Goal: Transaction & Acquisition: Purchase product/service

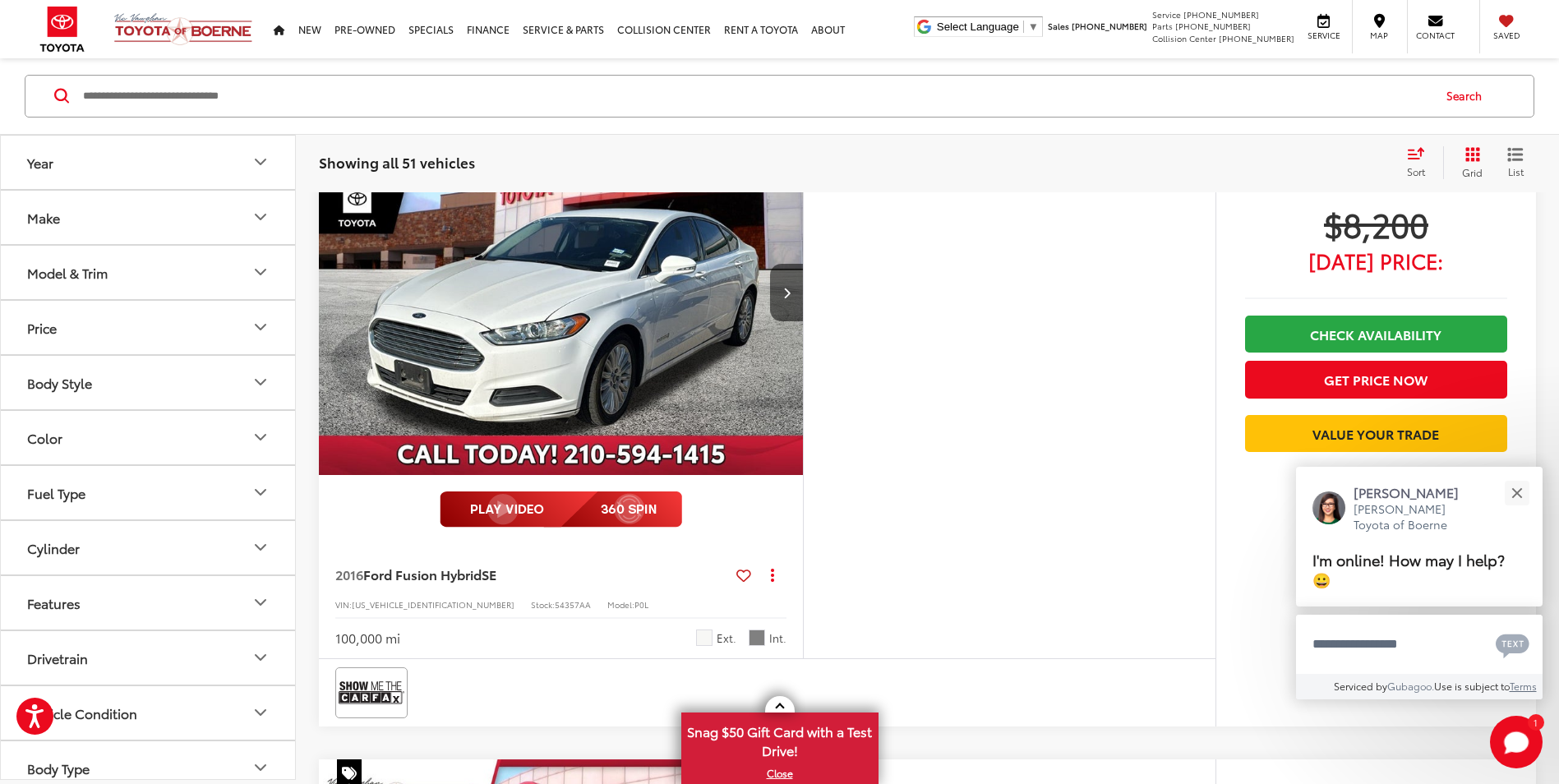
scroll to position [3376, 0]
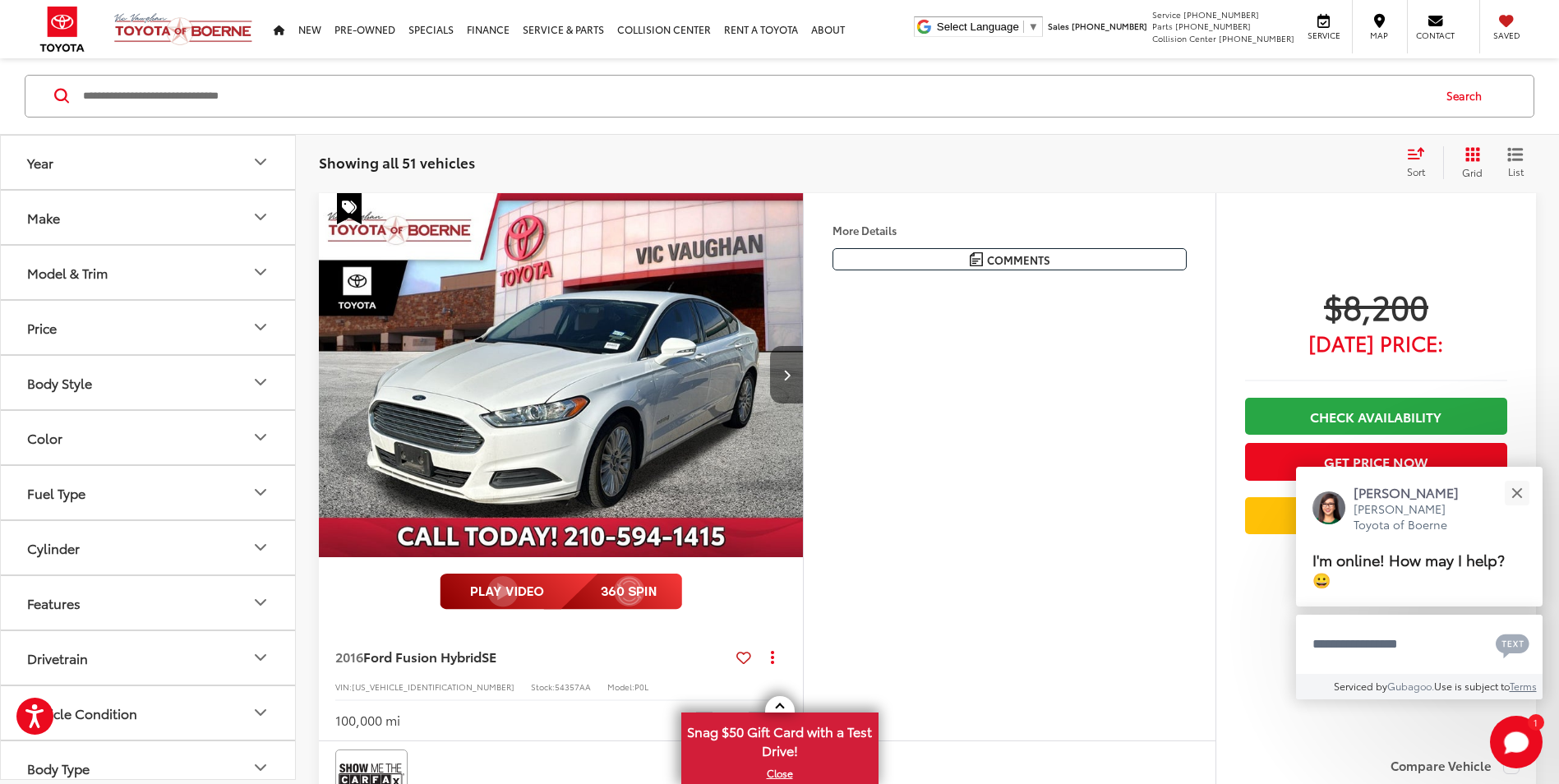
click at [784, 369] on icon "Next image" at bounding box center [787, 374] width 7 height 12
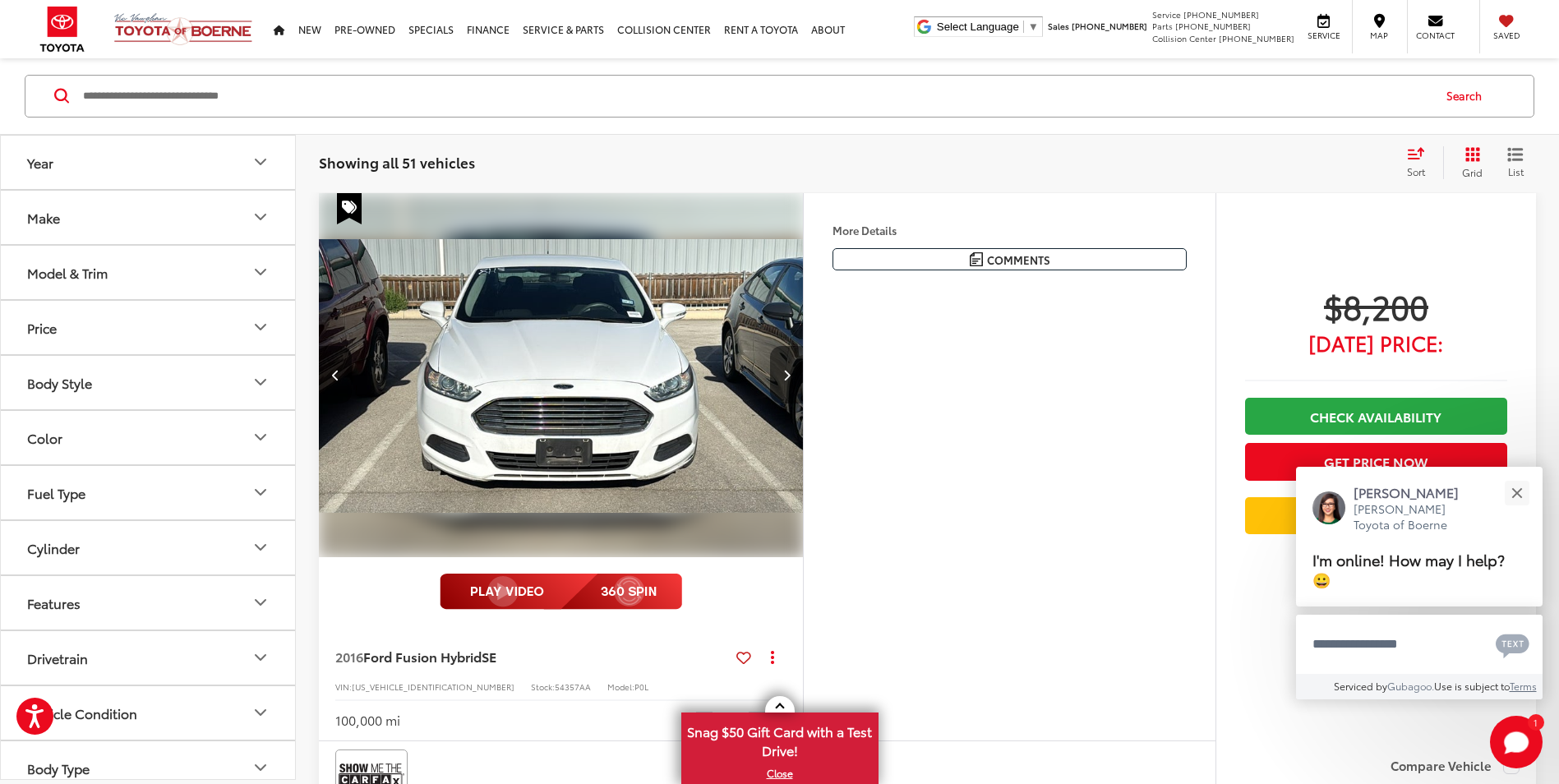
click at [784, 369] on icon "Next image" at bounding box center [787, 374] width 7 height 12
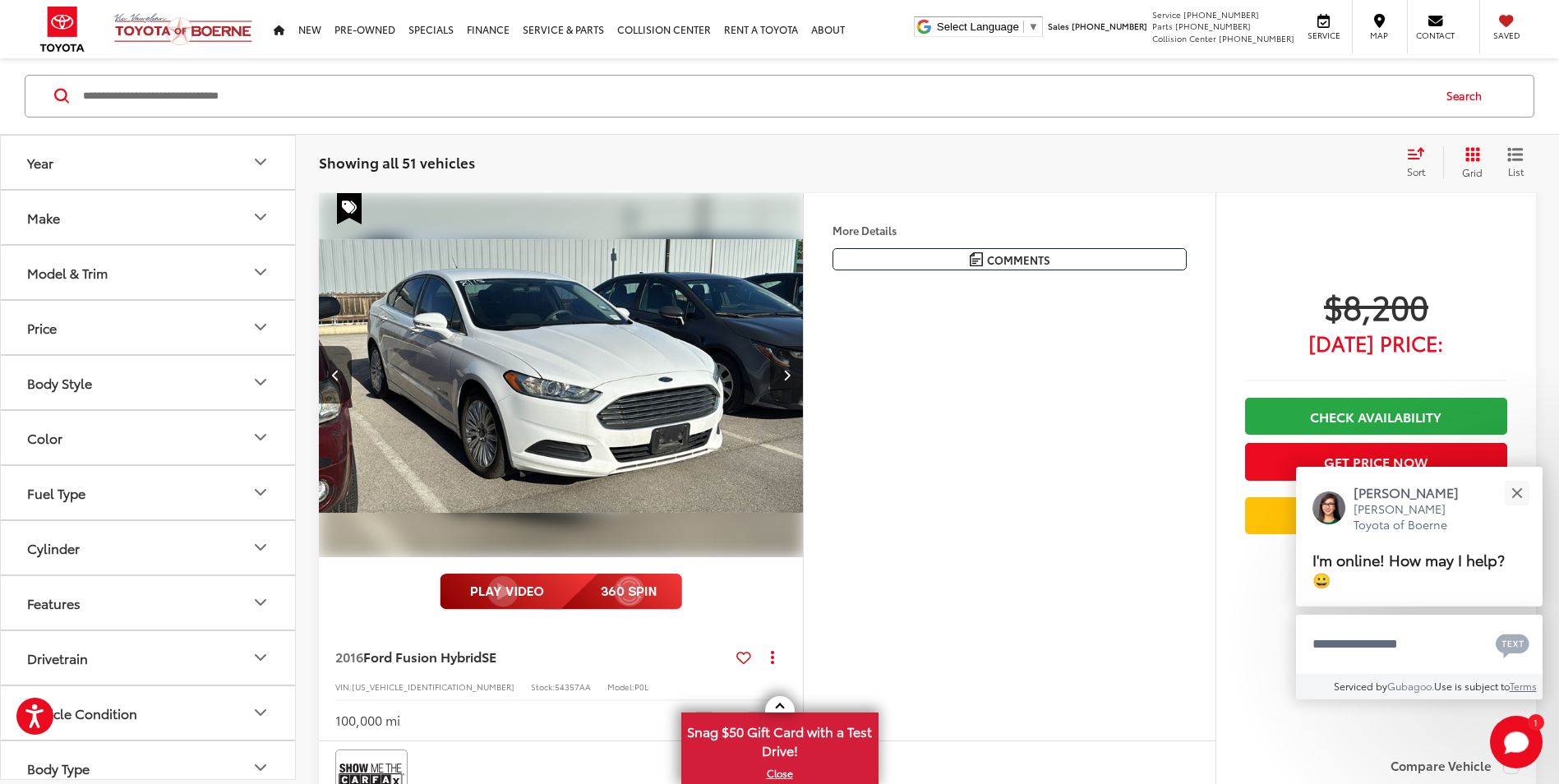
click at [784, 369] on icon "Next image" at bounding box center [787, 374] width 7 height 12
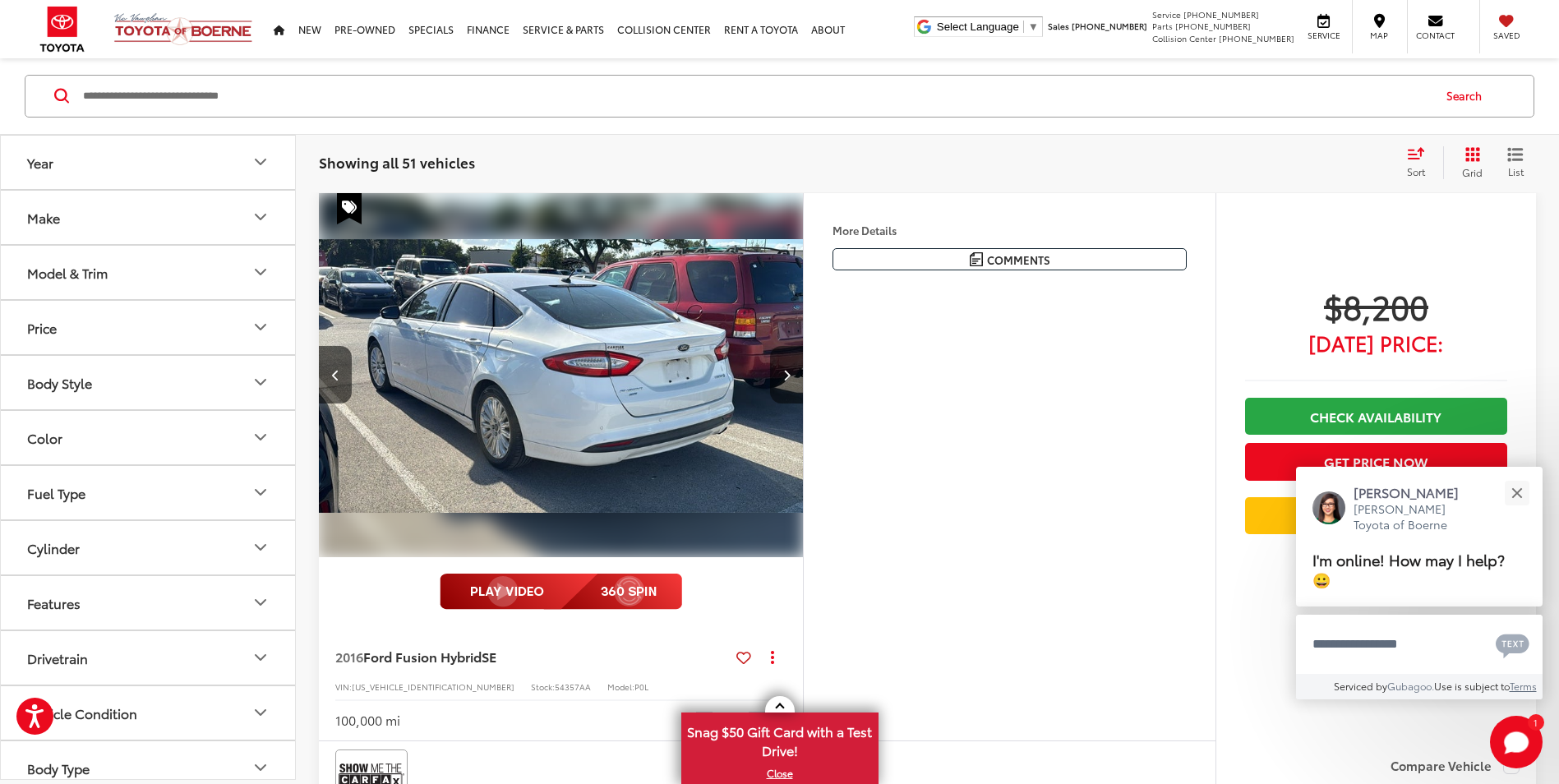
click at [784, 369] on icon "Next image" at bounding box center [787, 374] width 7 height 12
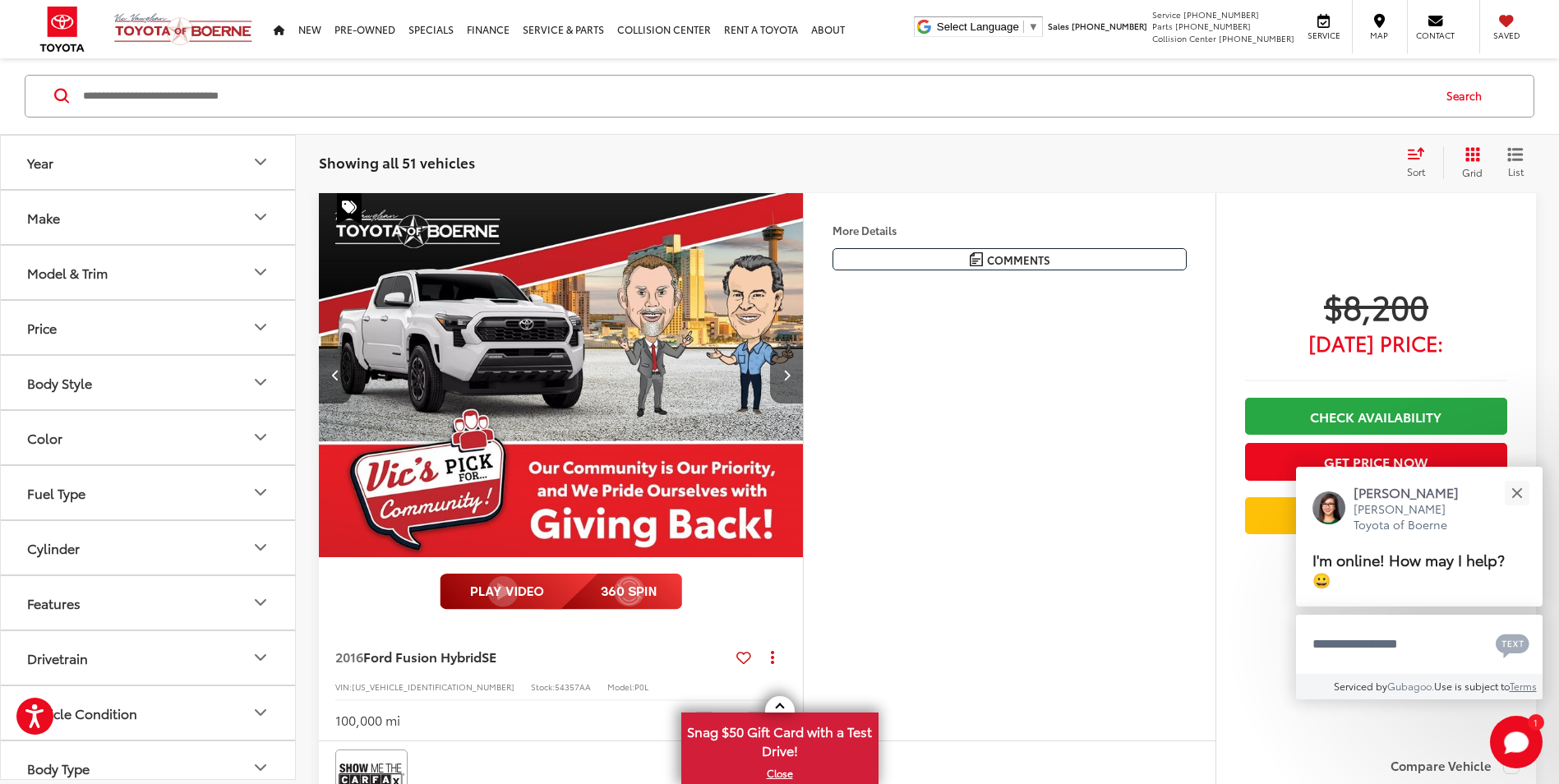
click at [784, 369] on icon "Next image" at bounding box center [787, 374] width 7 height 12
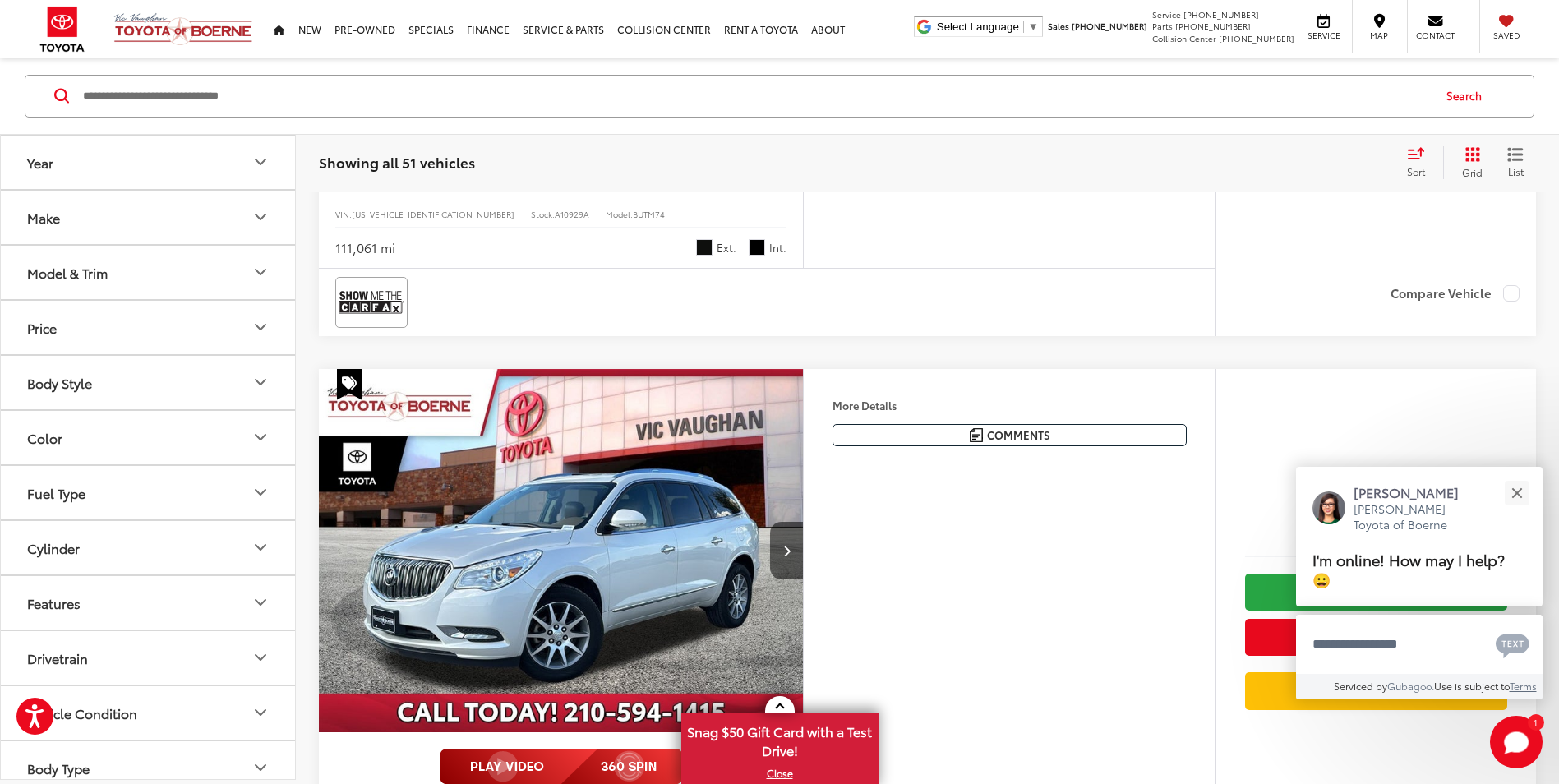
scroll to position [5266, 0]
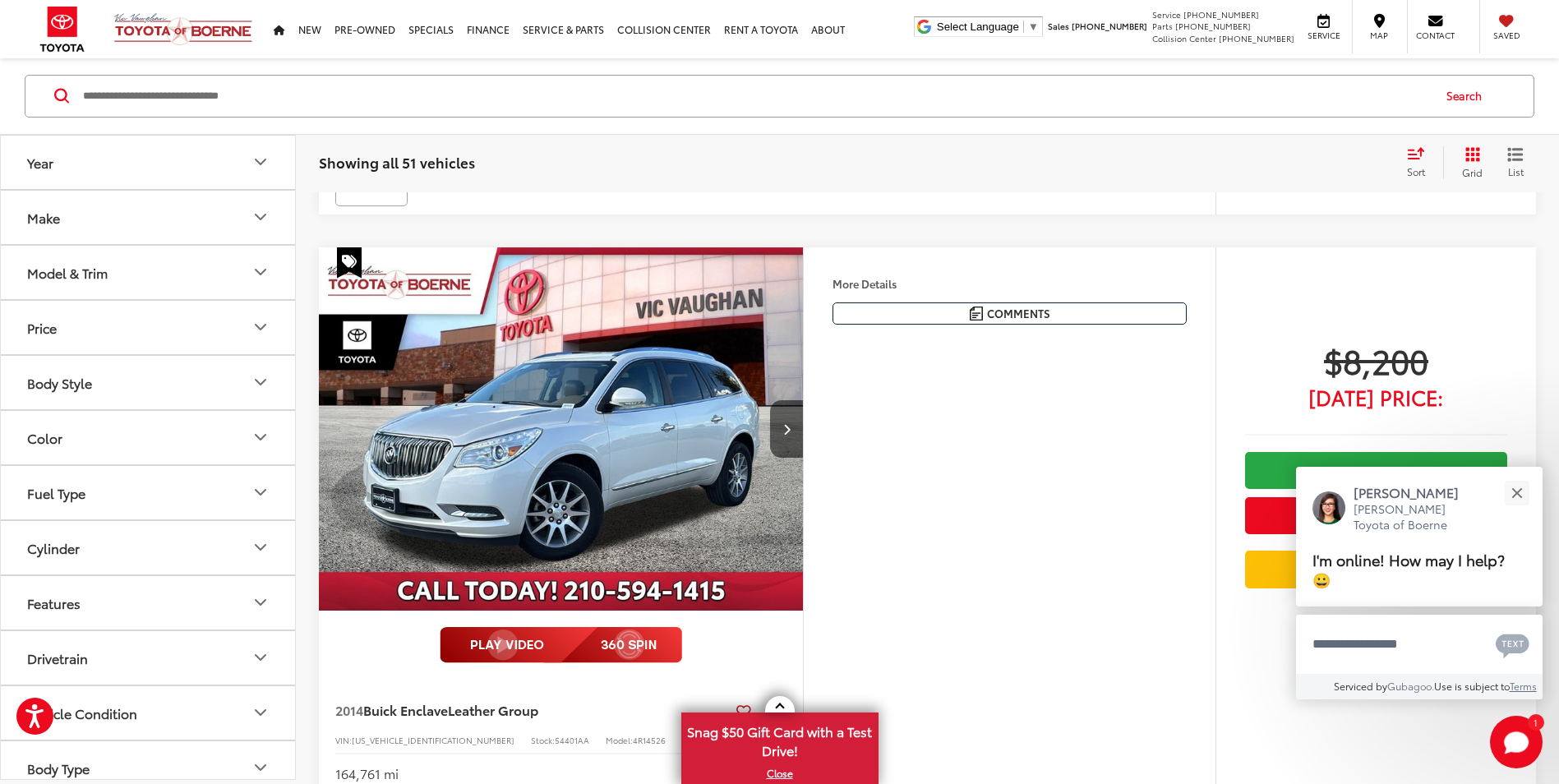
click at [197, 229] on button "Make" at bounding box center [149, 217] width 296 height 53
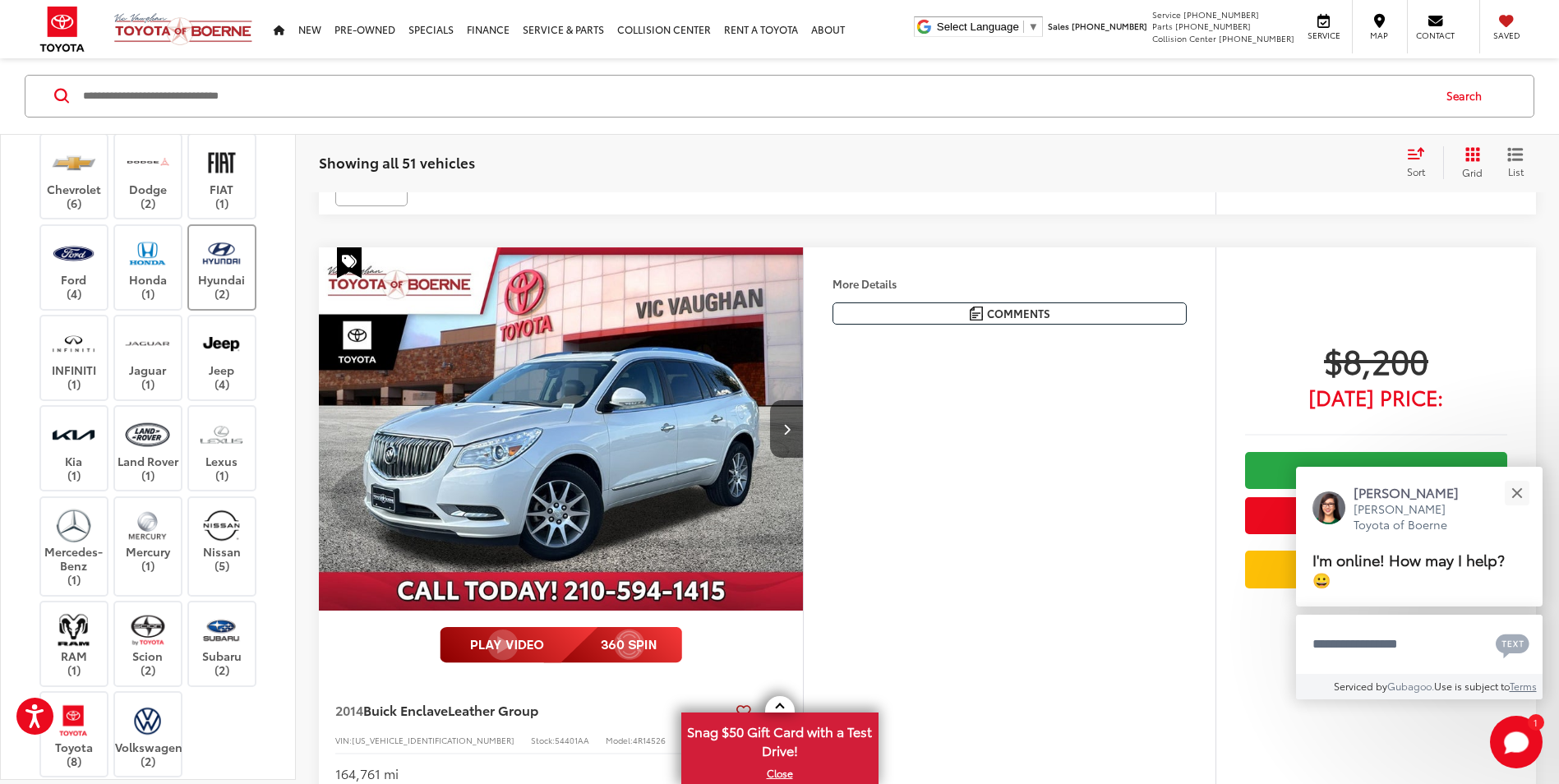
scroll to position [247, 0]
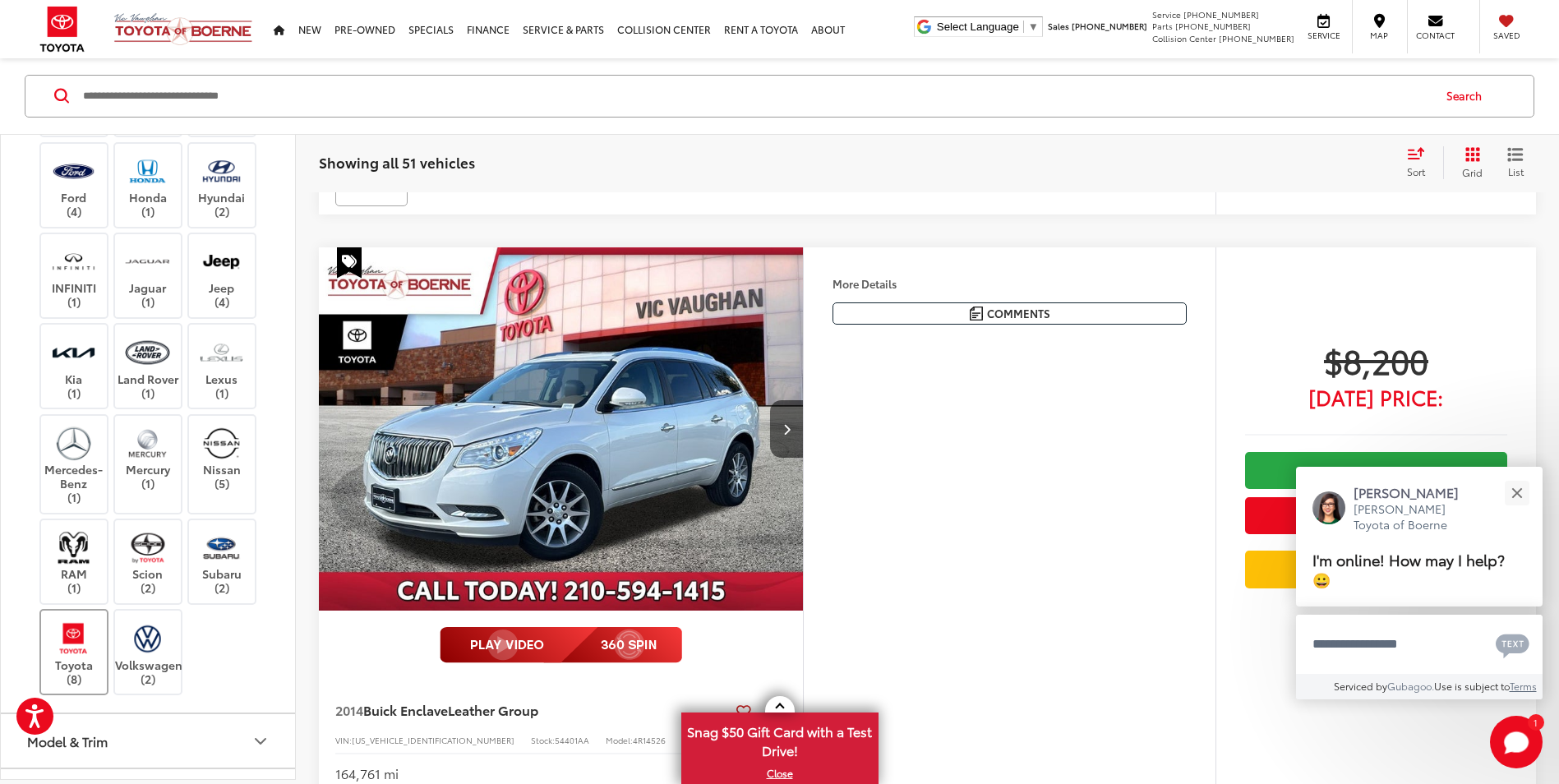
click at [69, 686] on label "Toyota (8)" at bounding box center [74, 652] width 67 height 67
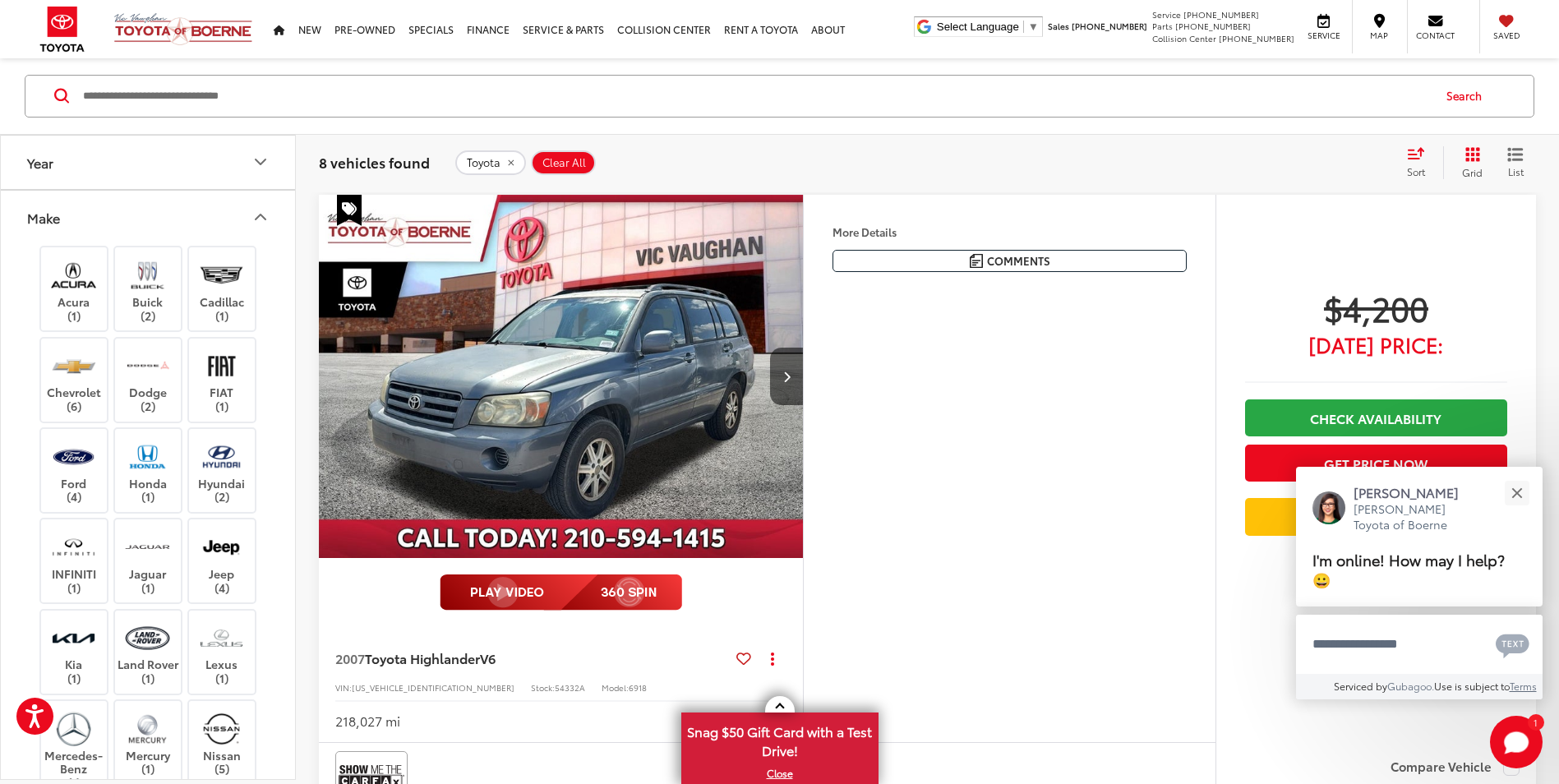
click at [270, 222] on icon "Make" at bounding box center [261, 218] width 20 height 20
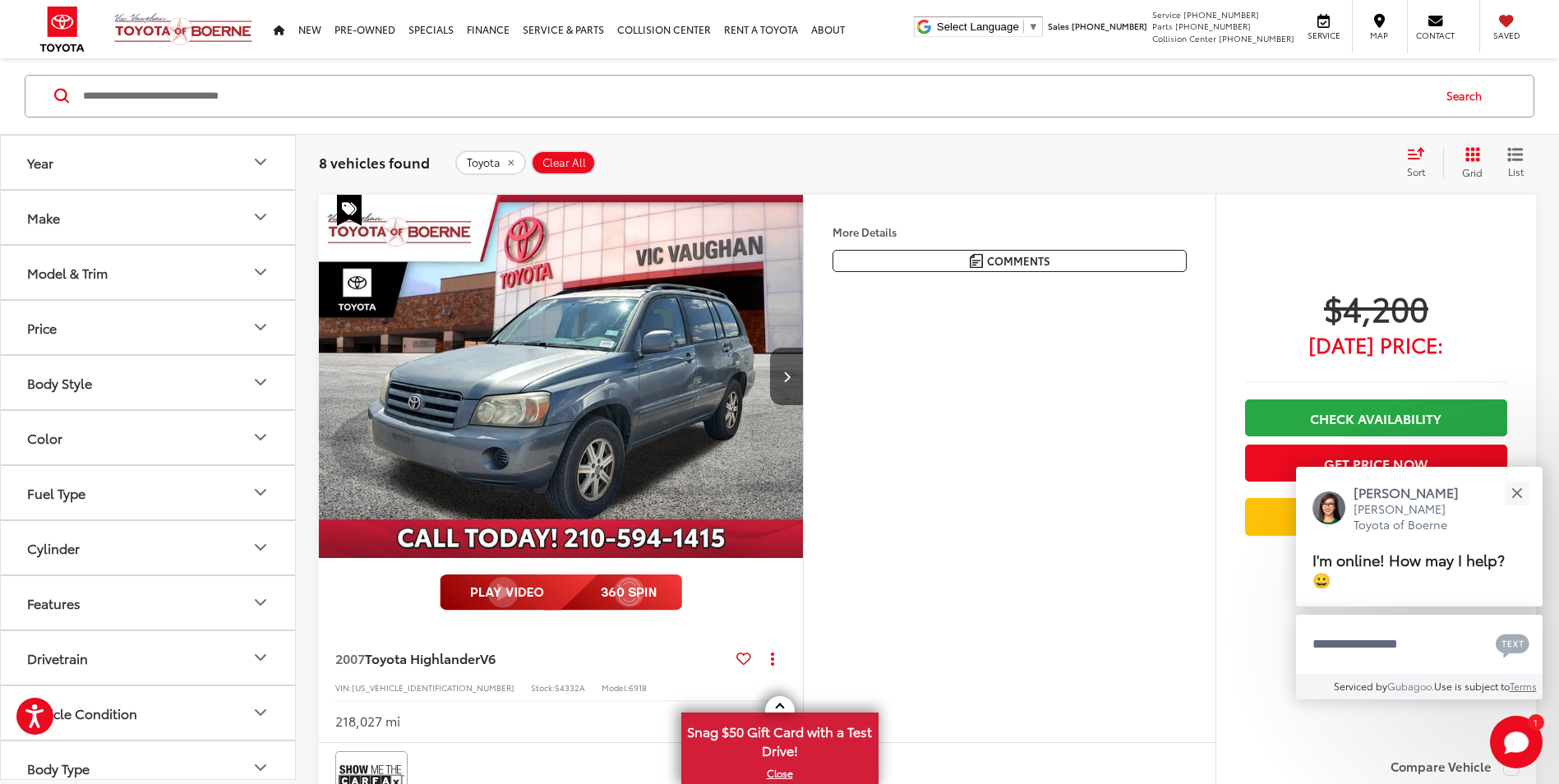
click at [268, 328] on icon "Price" at bounding box center [261, 327] width 20 height 20
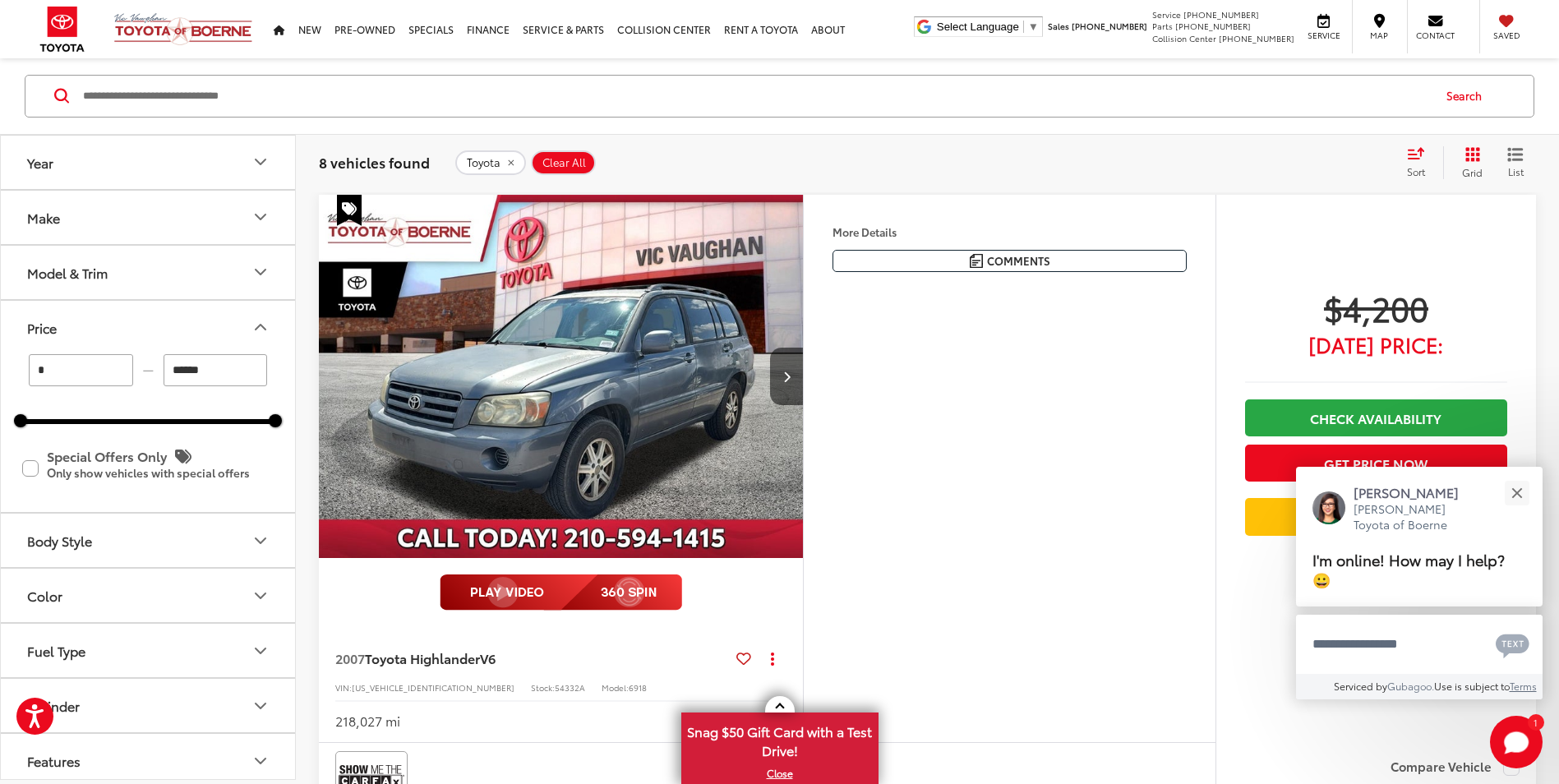
click at [268, 328] on icon "Price" at bounding box center [261, 327] width 20 height 20
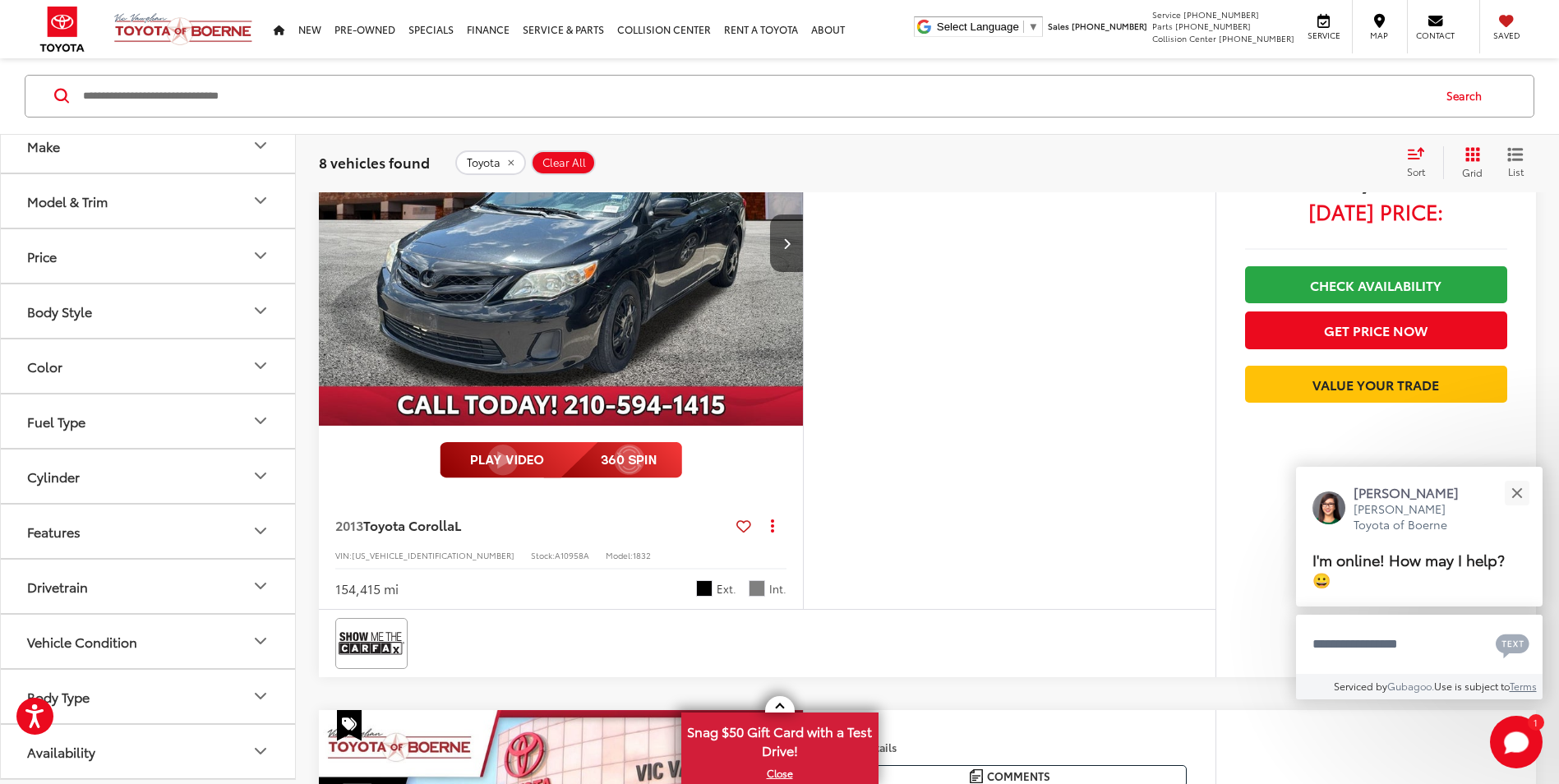
scroll to position [4116, 0]
